Goal: Information Seeking & Learning: Stay updated

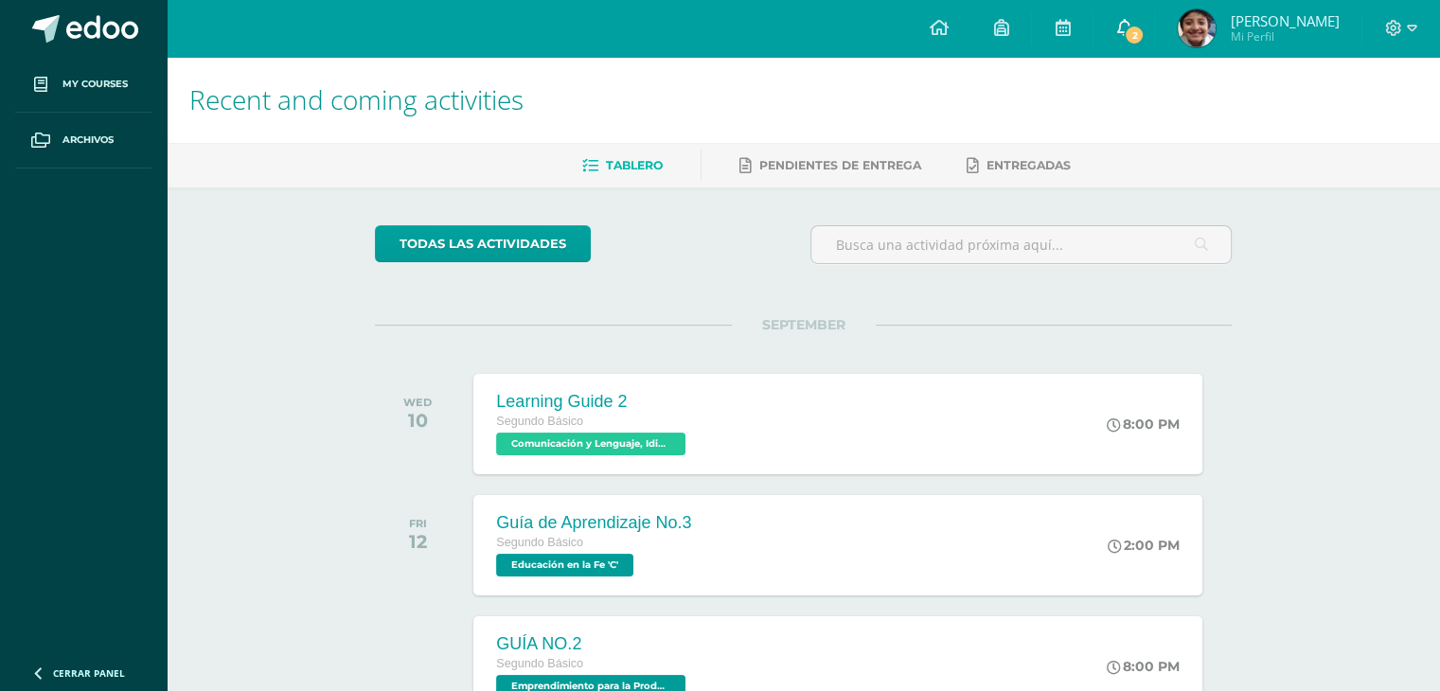
click at [1154, 31] on link "2" at bounding box center [1123, 28] width 61 height 57
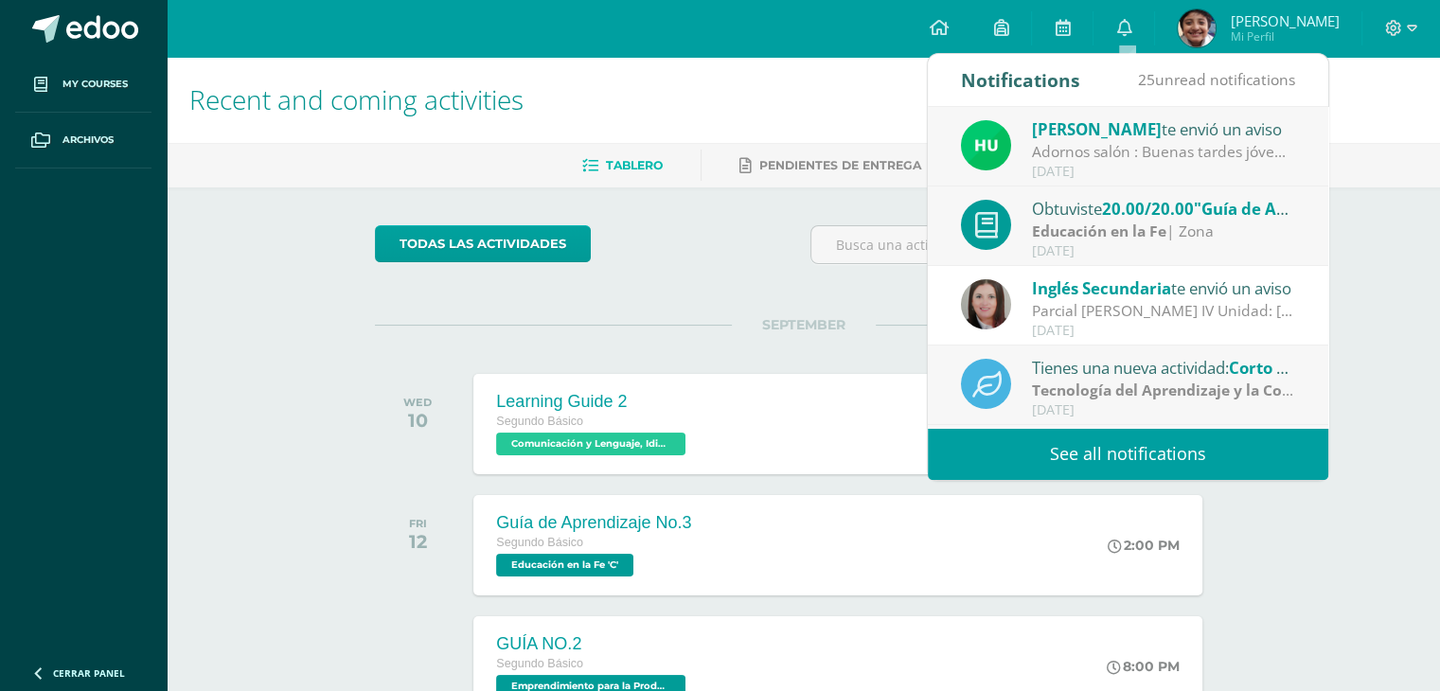
click at [1030, 455] on link "See all notifications" at bounding box center [1128, 454] width 400 height 52
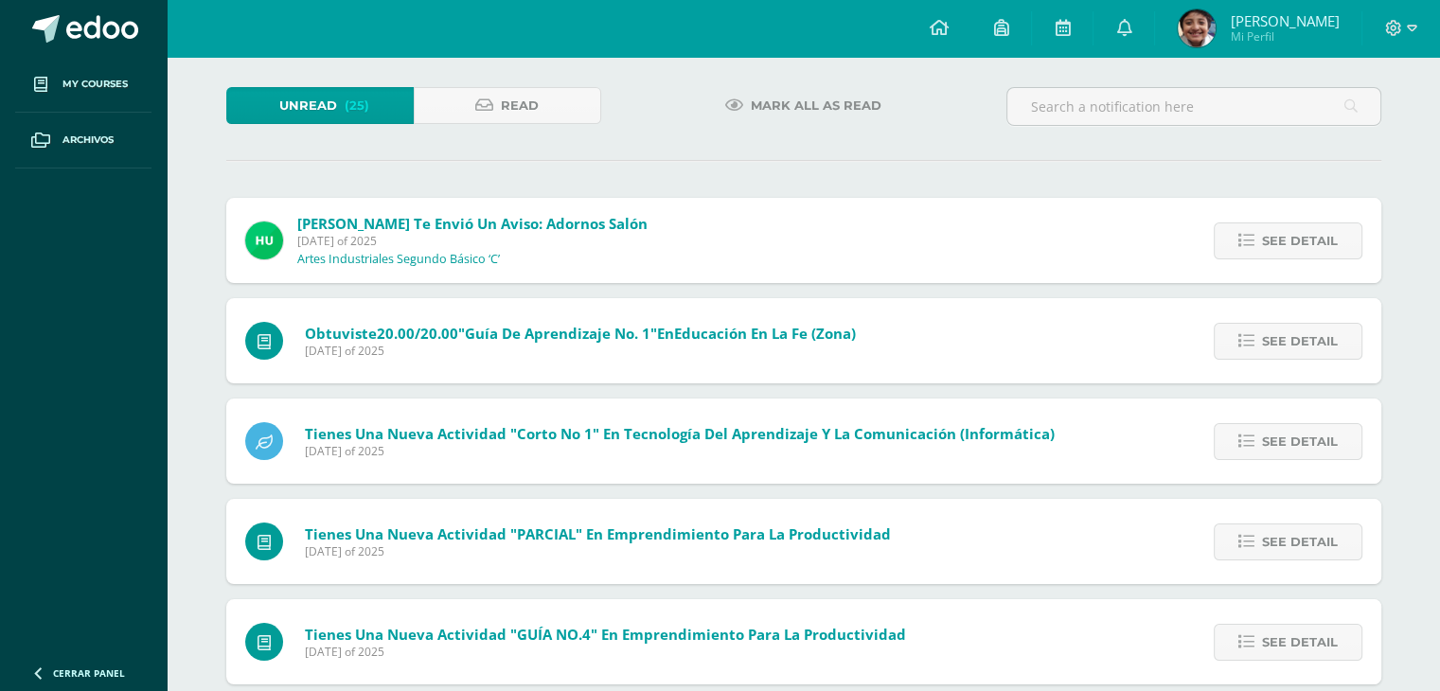
scroll to position [95, 0]
click at [1338, 233] on link "See detail" at bounding box center [1287, 239] width 149 height 37
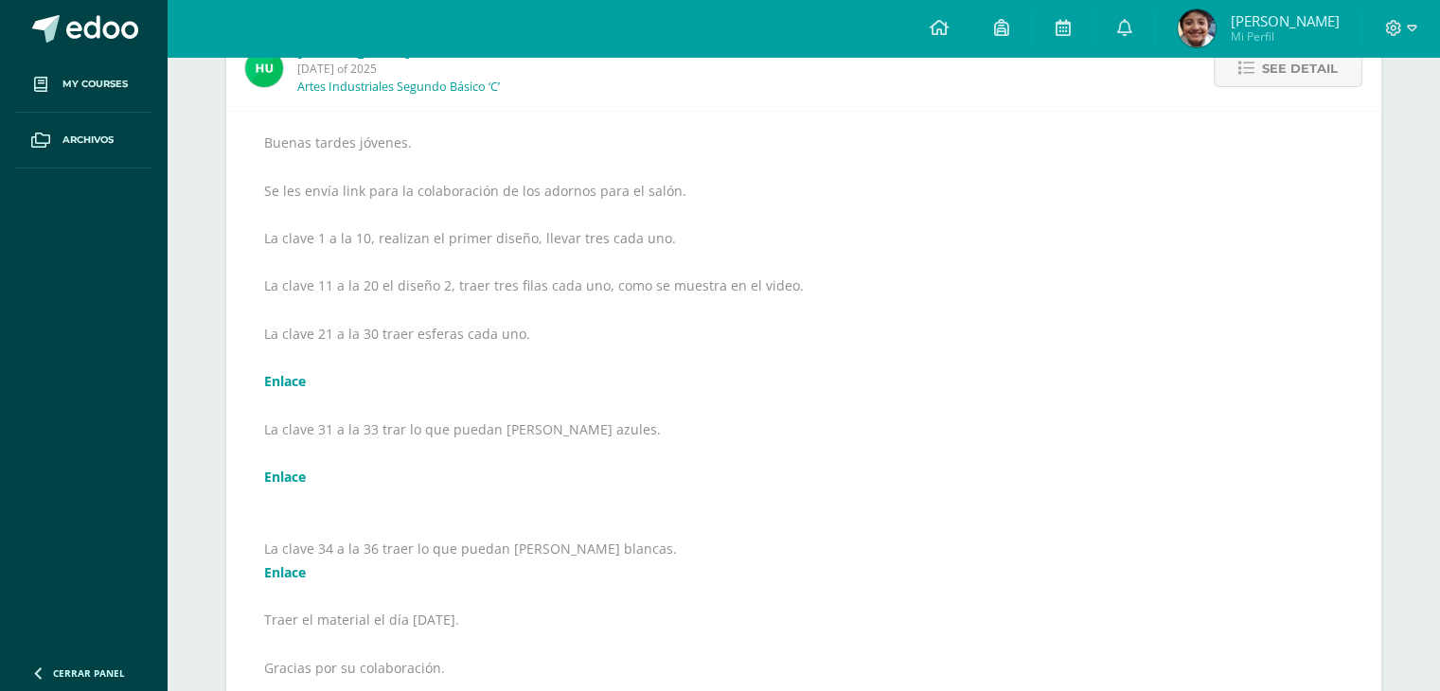
scroll to position [245, 0]
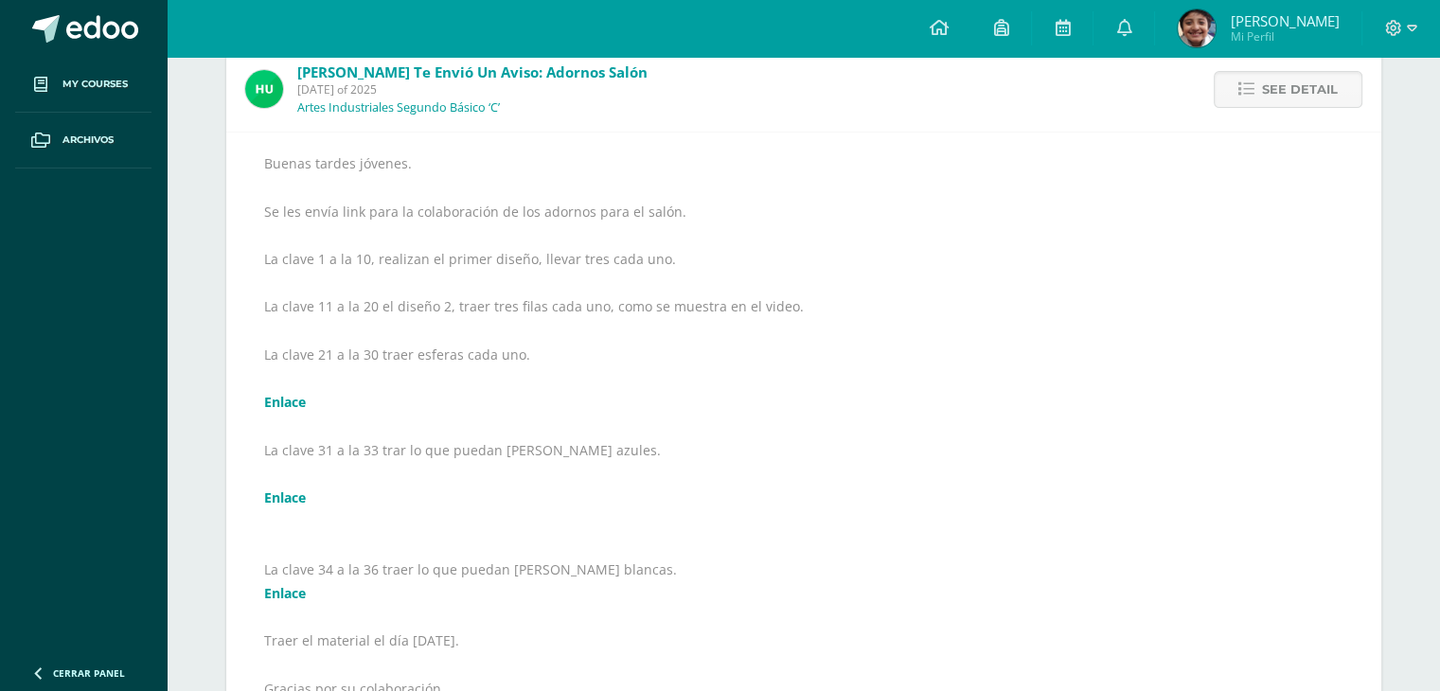
click at [568, 285] on div "Buenas tardes jóvenes. Se les envía link para la colaboración de los adornos pa…" at bounding box center [803, 461] width 1079 height 620
click at [282, 401] on link "Enlace" at bounding box center [285, 402] width 42 height 18
click at [897, 277] on div "Buenas tardes jóvenes. Se les envía link para la colaboración de los adornos pa…" at bounding box center [803, 461] width 1079 height 620
click at [282, 494] on link "Enlace" at bounding box center [285, 497] width 42 height 18
click at [268, 589] on link "Enlace" at bounding box center [285, 593] width 42 height 18
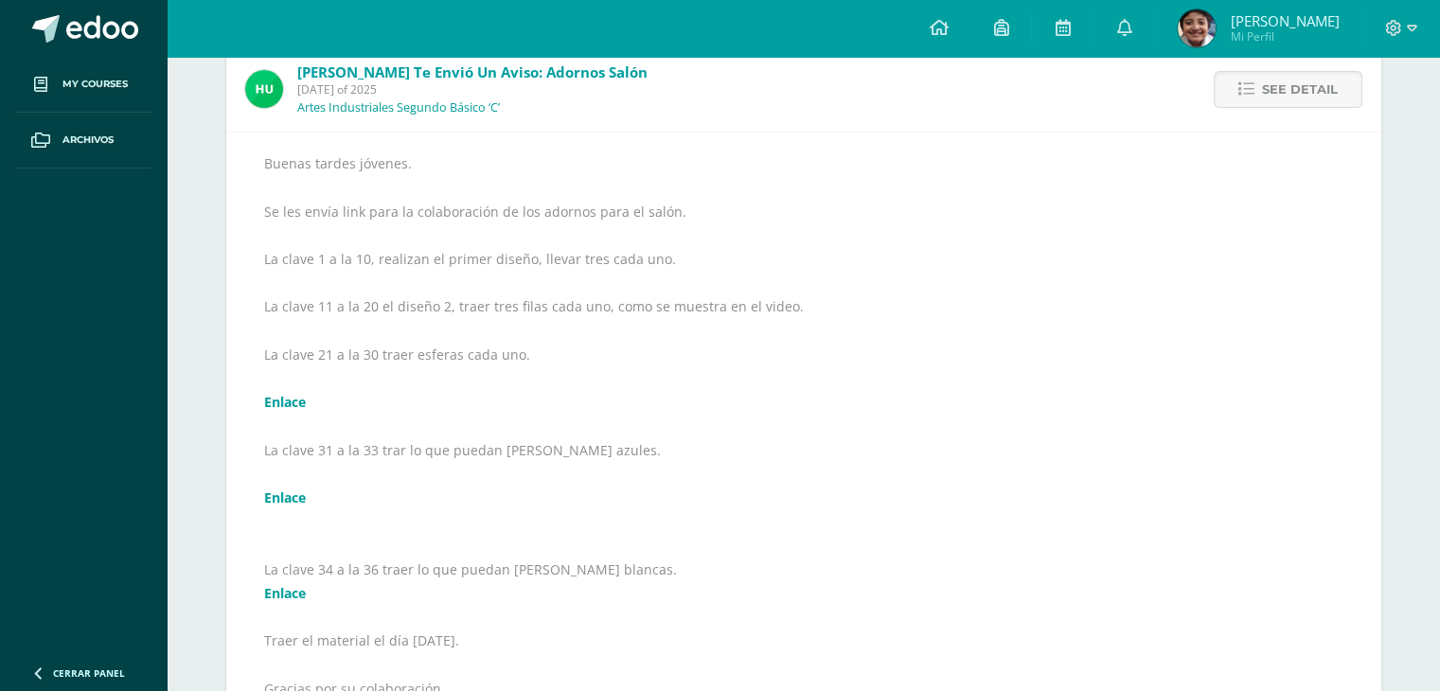
click at [610, 199] on div "Buenas tardes jóvenes. Se les envía link para la colaboración de los adornos pa…" at bounding box center [803, 461] width 1079 height 620
click at [946, 203] on div "Buenas tardes jóvenes. Se les envía link para la colaboración de los adornos pa…" at bounding box center [803, 461] width 1079 height 620
click at [1109, 367] on div "Buenas tardes jóvenes. Se les envía link para la colaboración de los adornos pa…" at bounding box center [803, 461] width 1079 height 620
click at [295, 399] on link "Enlace" at bounding box center [285, 402] width 42 height 18
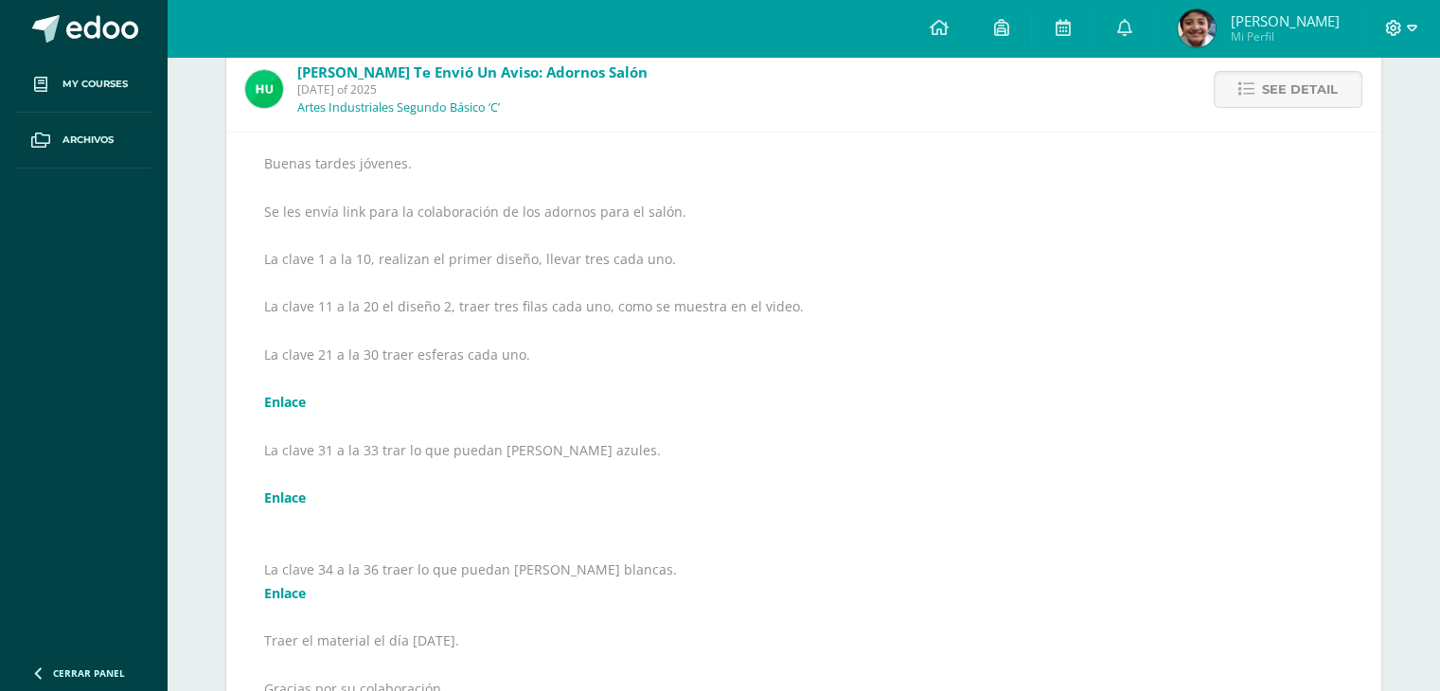
click at [1389, 27] on icon at bounding box center [1393, 28] width 17 height 17
click at [1347, 133] on span "Cerrar sesión" at bounding box center [1350, 128] width 85 height 18
